Goal: Find specific page/section

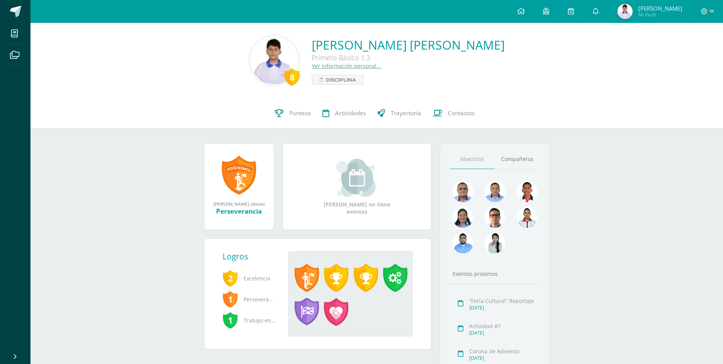
click at [511, 335] on div "[DATE]" at bounding box center [503, 332] width 68 height 6
click at [483, 330] on div "[DATE]" at bounding box center [503, 332] width 68 height 6
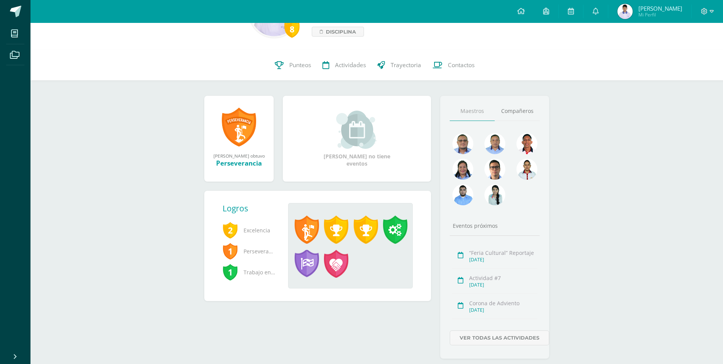
scroll to position [67, 0]
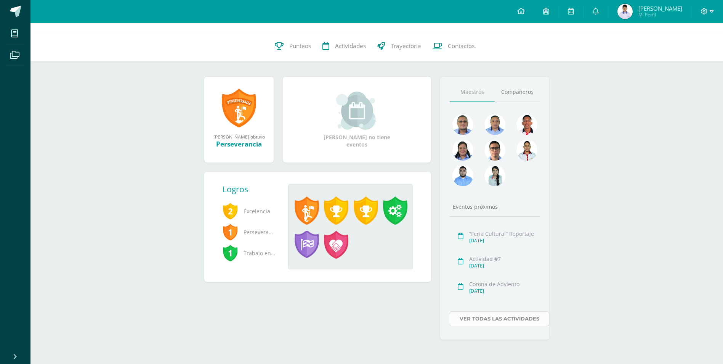
click at [477, 318] on link "Ver todas las actividades" at bounding box center [499, 318] width 99 height 15
